Goal: Information Seeking & Learning: Learn about a topic

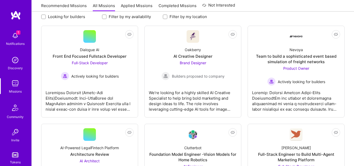
scroll to position [76, 0]
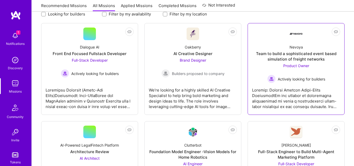
click at [294, 61] on div "Team to build a sophisticated event based simulation of freight networks" at bounding box center [296, 56] width 88 height 11
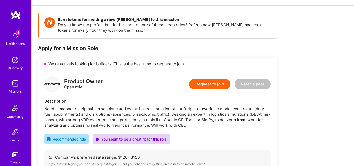
scroll to position [67, 0]
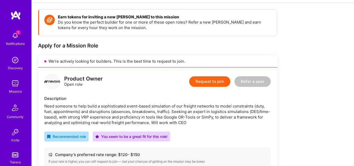
drag, startPoint x: 349, startPoint y: 45, endPoint x: 348, endPoint y: 51, distance: 5.8
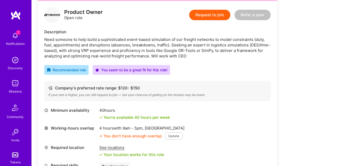
scroll to position [136, 0]
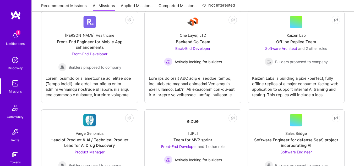
scroll to position [863, 0]
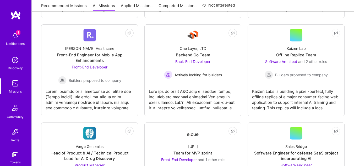
click at [10, 37] on img at bounding box center [15, 35] width 10 height 10
